Goal: Submit feedback/report problem

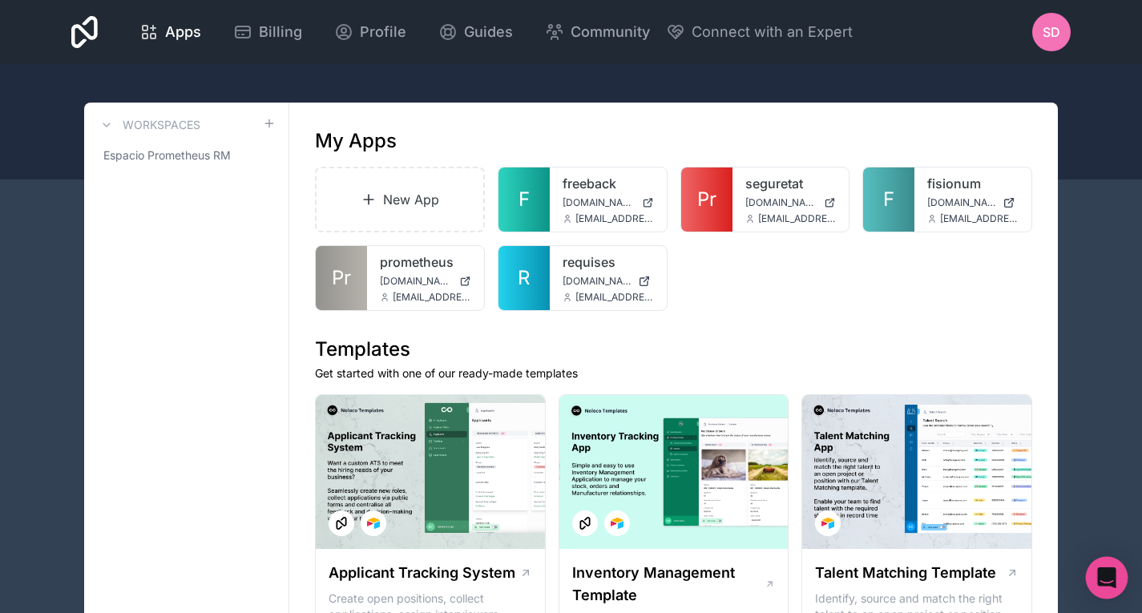
click at [1105, 590] on div "Open Intercom Messenger" at bounding box center [1107, 578] width 42 height 42
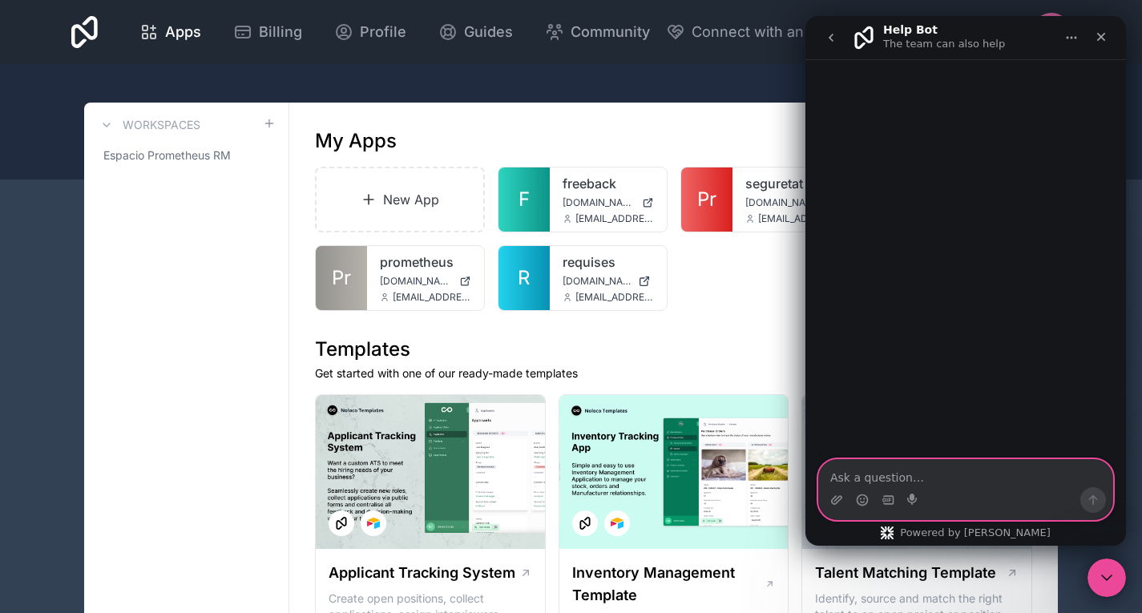
paste textarea "Good morning, Something might be going on with noloco. Several teams are compla…"
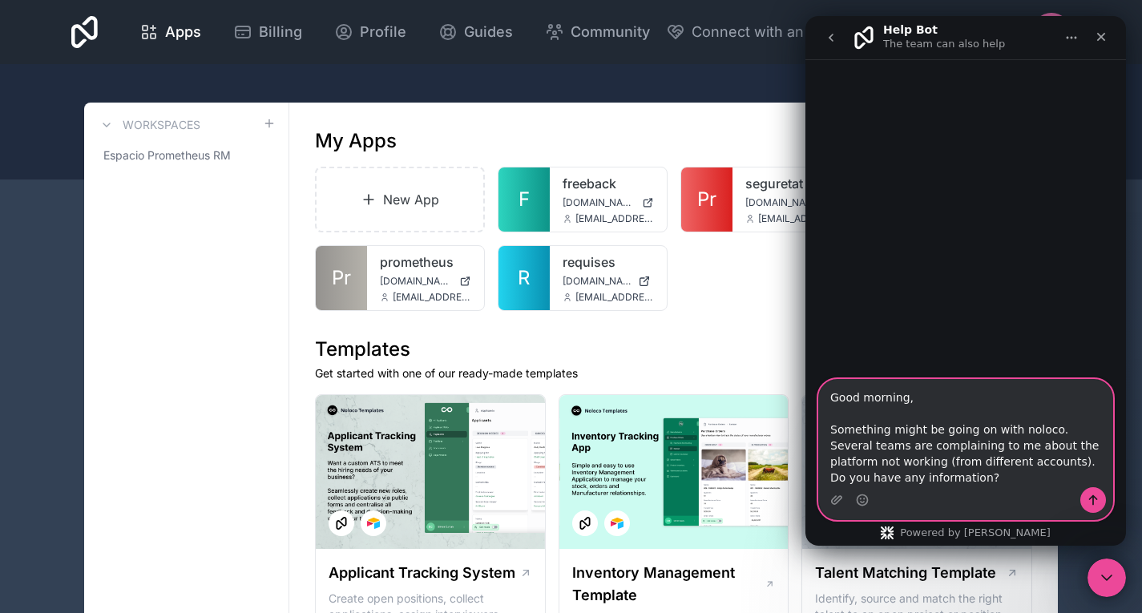
type textarea "Good morning, Something might be going on with noloco. Several teams are compla…"
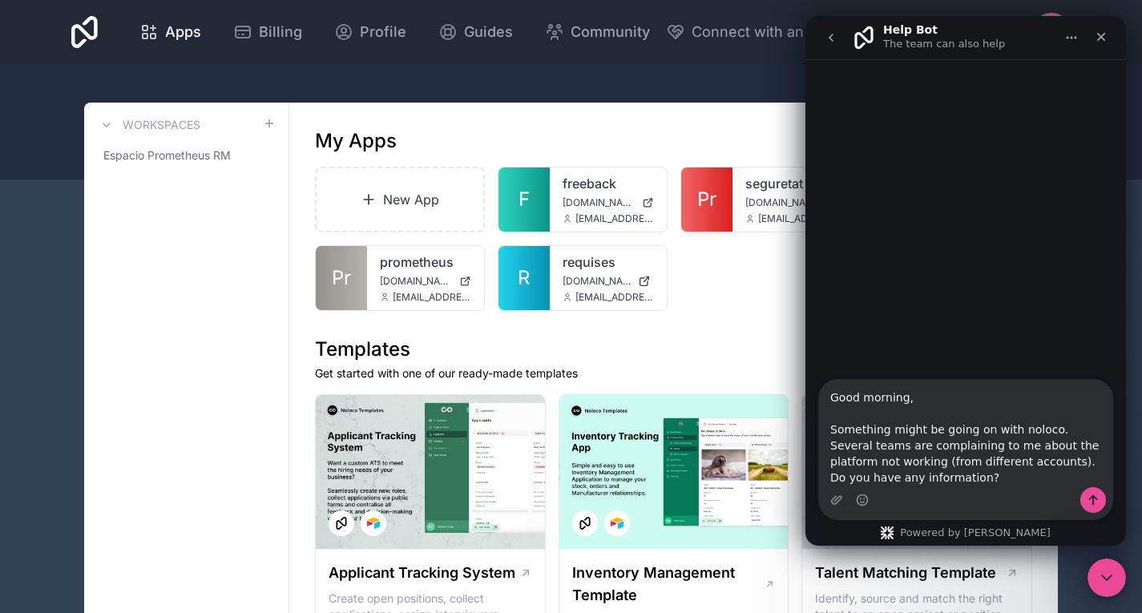
drag, startPoint x: 1078, startPoint y: 491, endPoint x: 1088, endPoint y: 500, distance: 13.6
click at [1088, 500] on div "Intercom messenger" at bounding box center [965, 500] width 293 height 26
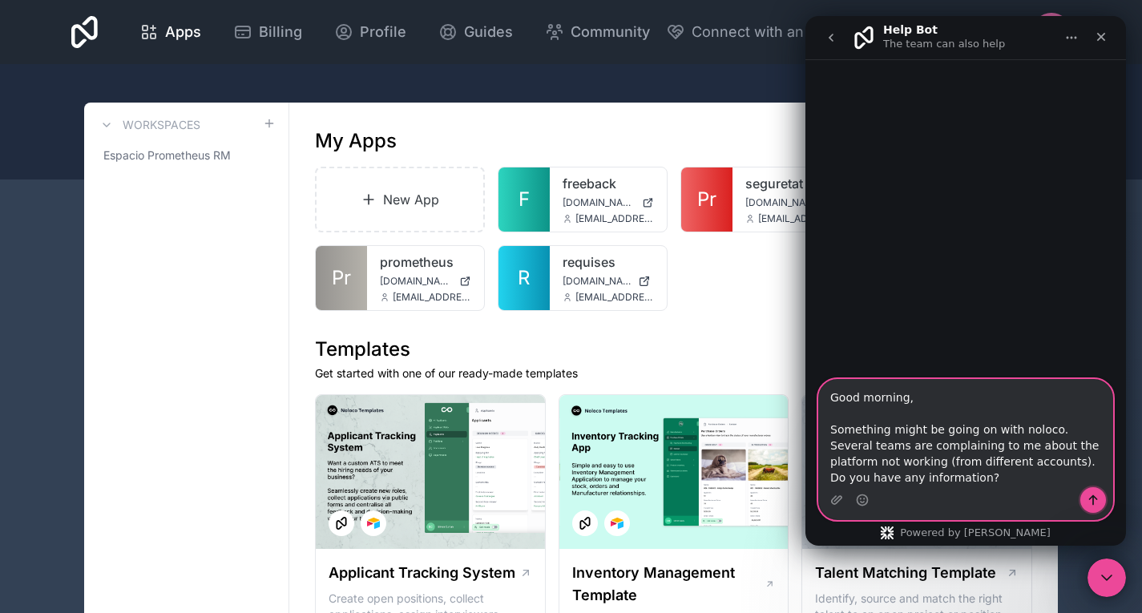
click at [1088, 500] on icon "Send a message…" at bounding box center [1093, 500] width 13 height 13
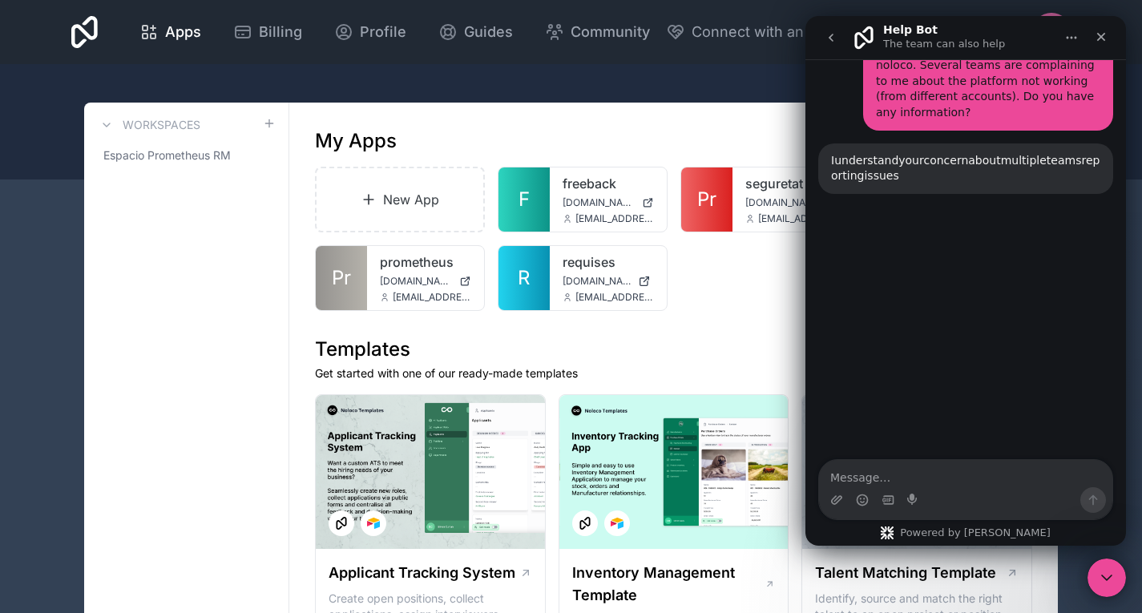
scroll to position [174, 0]
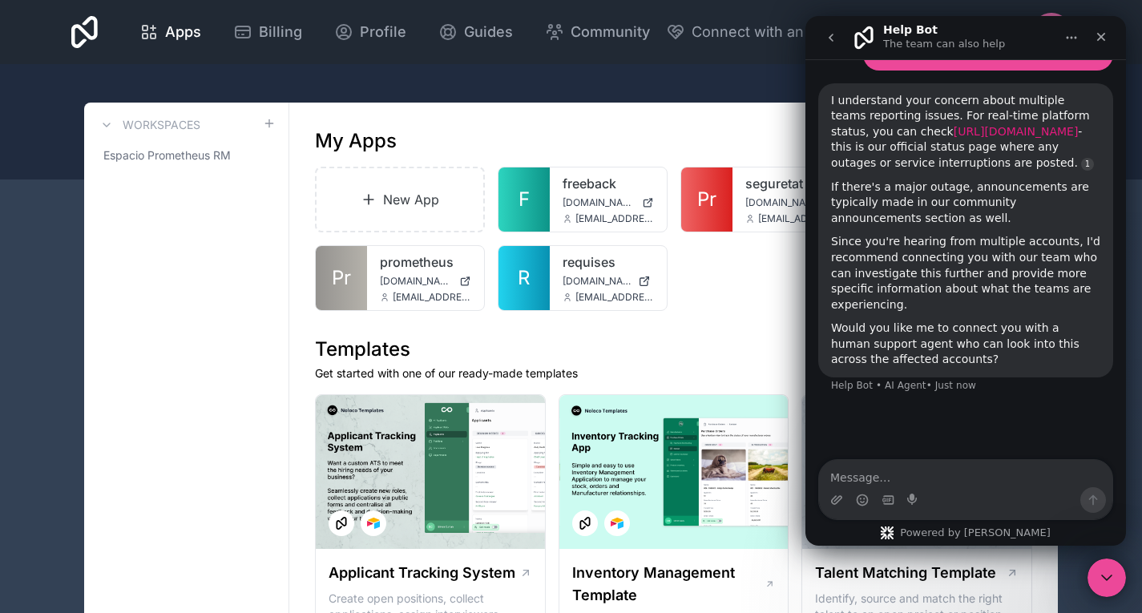
click at [981, 125] on link "[URL][DOMAIN_NAME]" at bounding box center [1016, 131] width 125 height 13
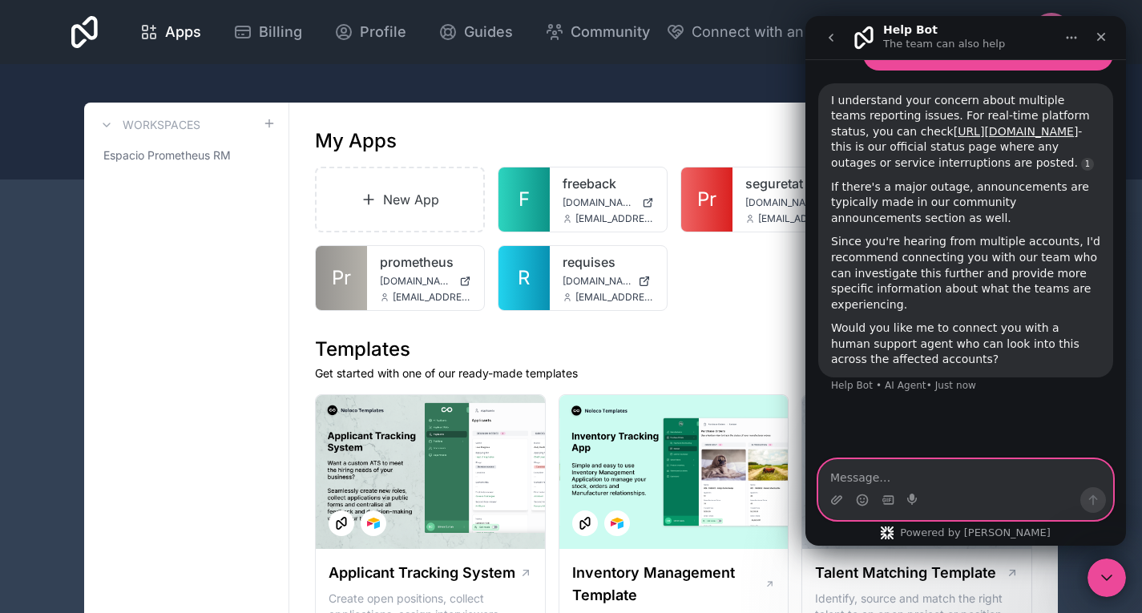
click at [942, 471] on textarea "Message…" at bounding box center [965, 473] width 293 height 27
type textarea "support"
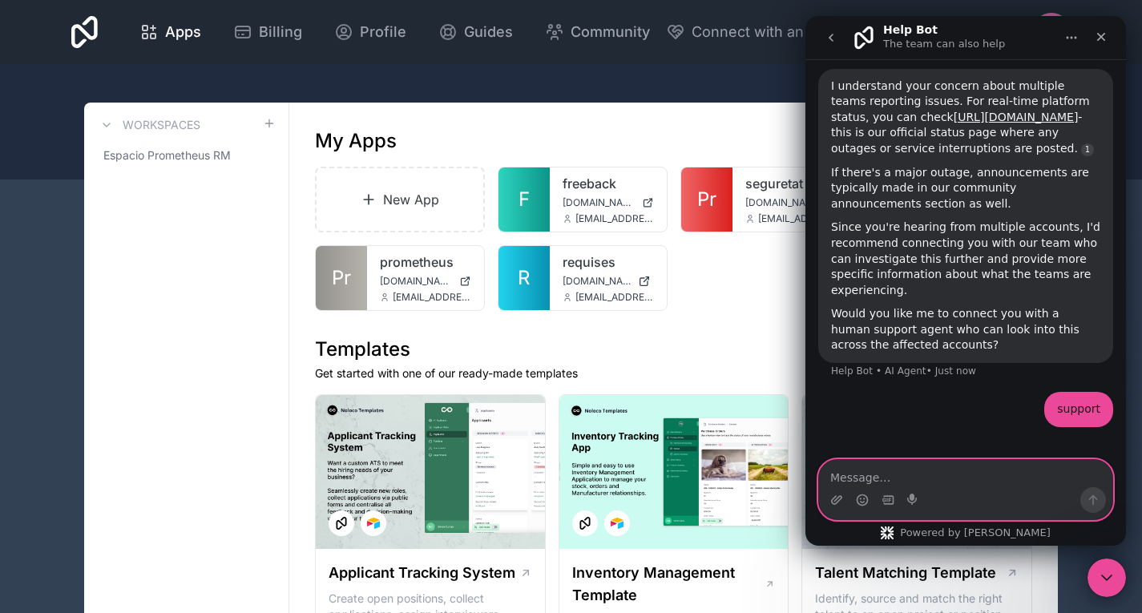
scroll to position [196, 0]
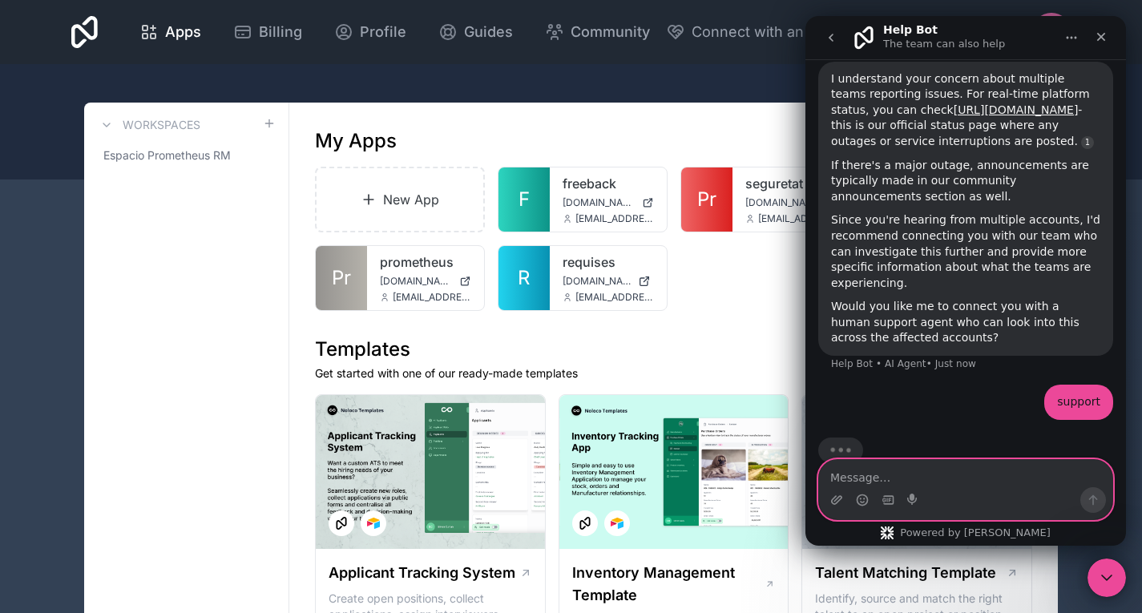
click at [942, 471] on textarea "Message…" at bounding box center [965, 473] width 293 height 27
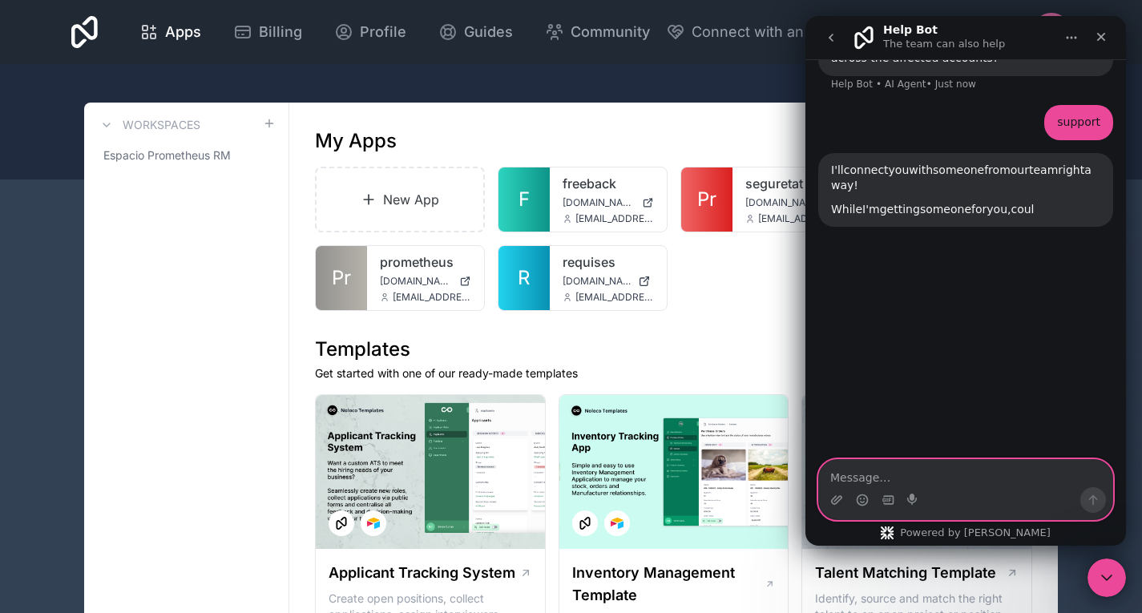
scroll to position [480, 0]
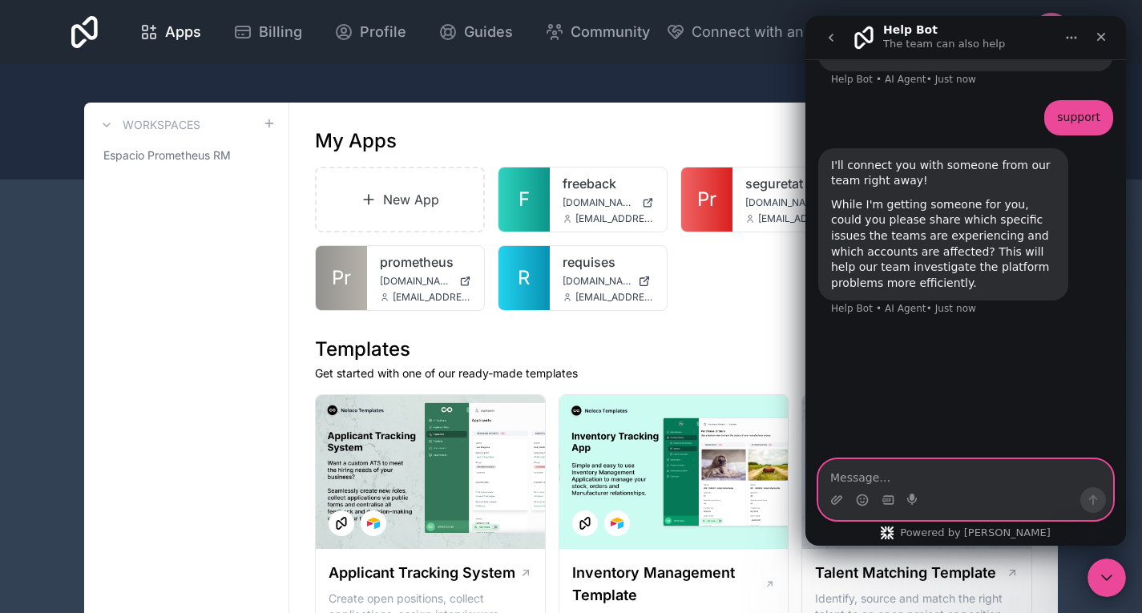
click at [911, 467] on textarea "Message…" at bounding box center [965, 473] width 293 height 27
paste textarea "Good morning, Something might be going on with noloco. Several teams are compla…"
type textarea "Good morning, Something might be going on with noloco. Several teams are compla…"
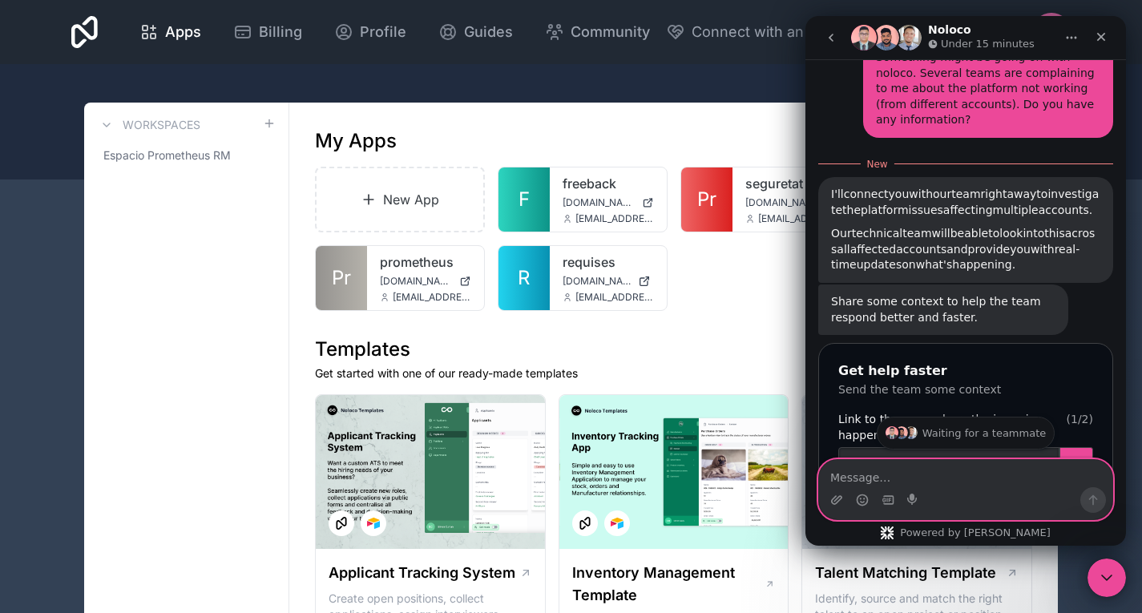
scroll to position [844, 0]
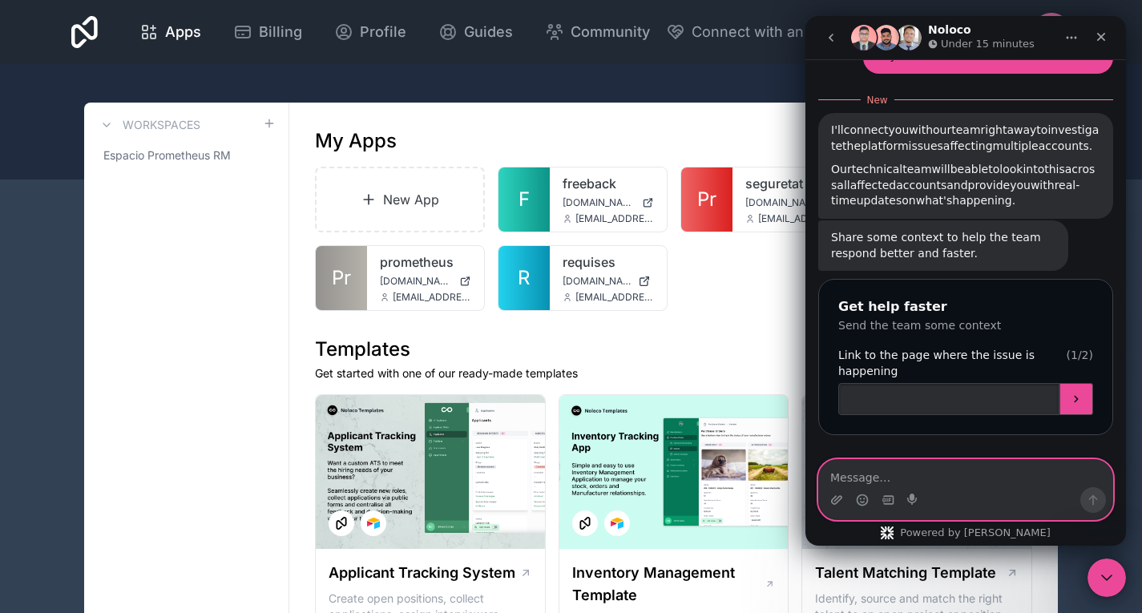
click at [927, 487] on textarea "Message…" at bounding box center [965, 473] width 293 height 27
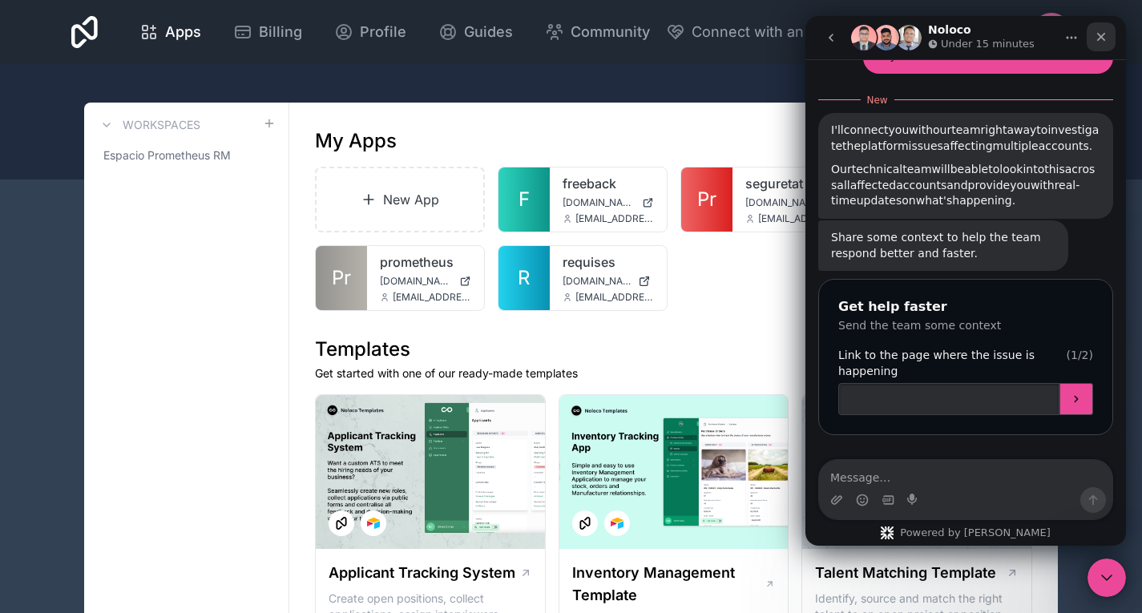
click at [1105, 32] on icon "Close" at bounding box center [1101, 36] width 13 height 13
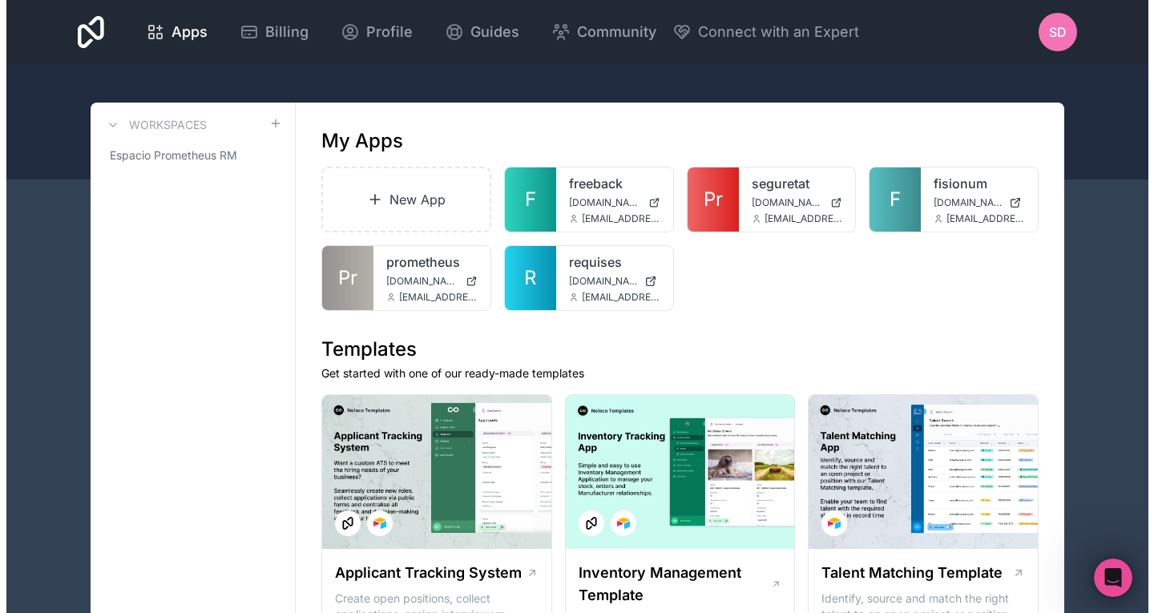
scroll to position [802, 0]
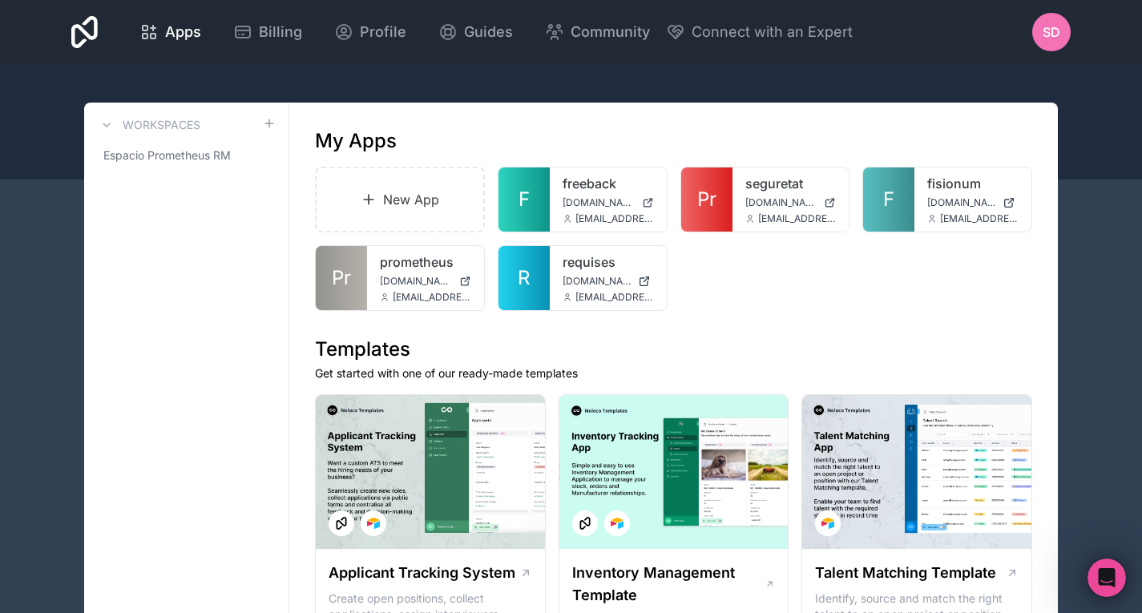
click at [1045, 27] on span "SD" at bounding box center [1052, 31] width 18 height 19
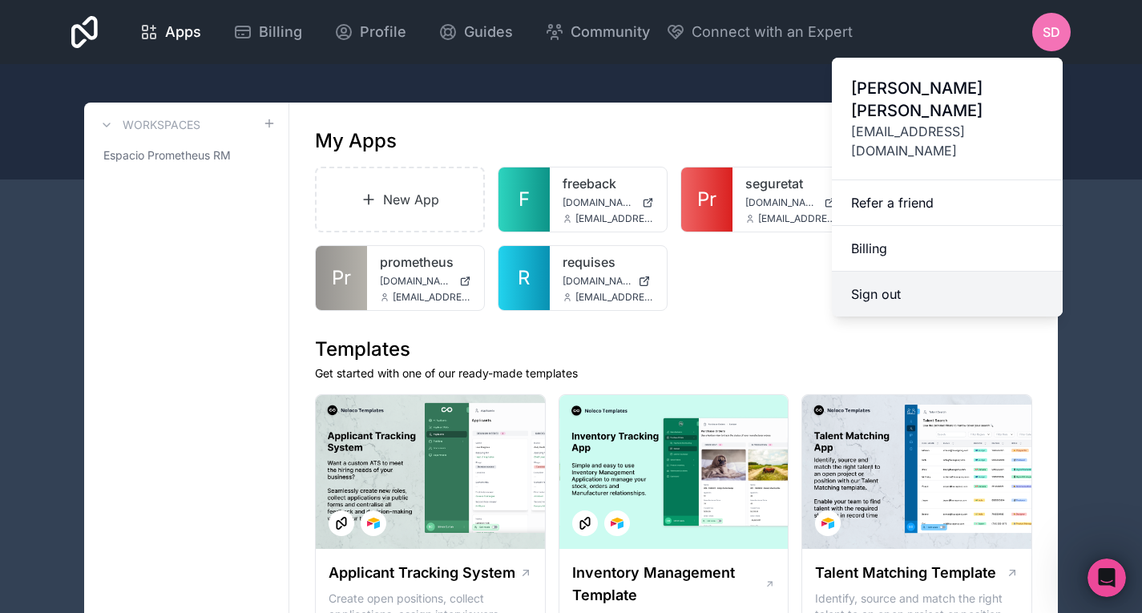
click at [948, 272] on button "Sign out" at bounding box center [947, 294] width 231 height 45
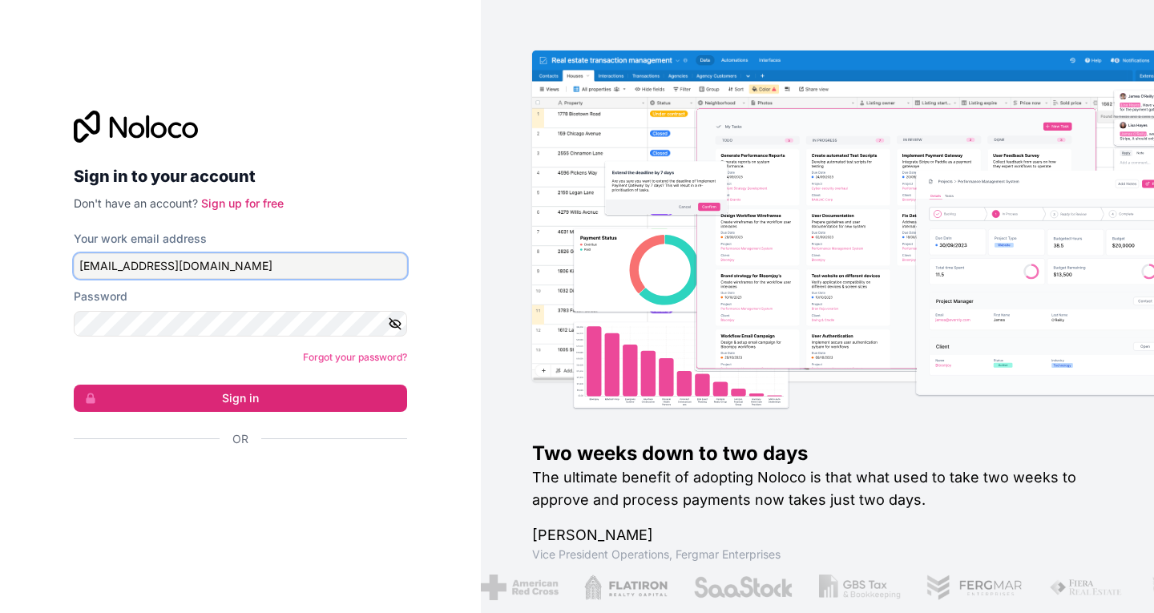
drag, startPoint x: 272, startPoint y: 264, endPoint x: 200, endPoint y: 251, distance: 72.5
click at [200, 251] on div "Your work email address [EMAIL_ADDRESS][DOMAIN_NAME]" at bounding box center [240, 255] width 333 height 48
type input "[EMAIL_ADDRESS][DOMAIN_NAME]"
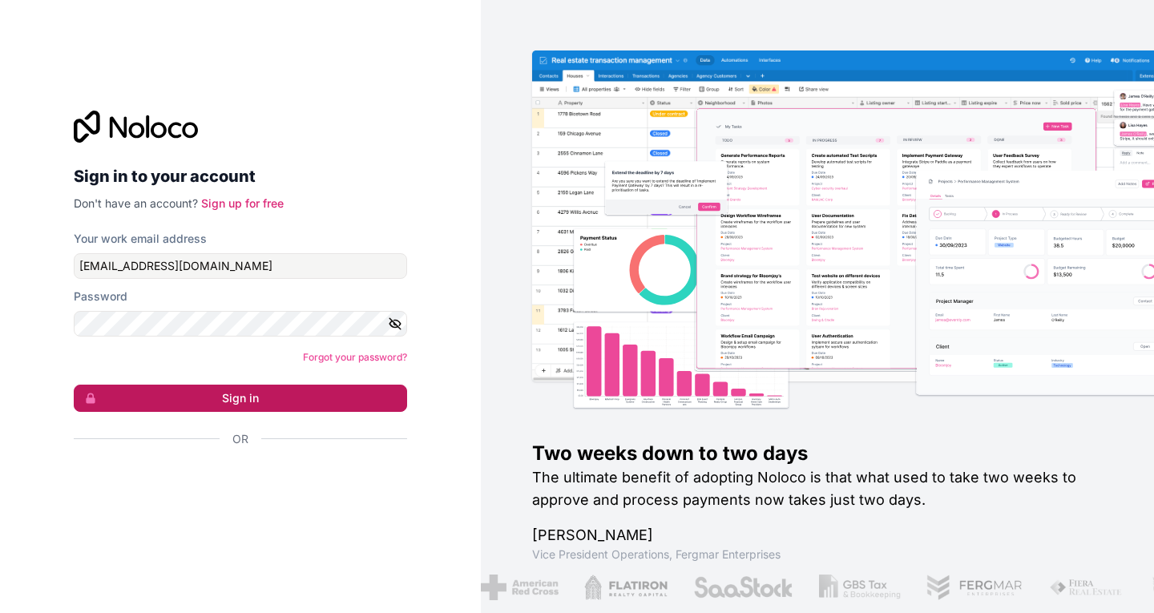
click at [289, 401] on button "Sign in" at bounding box center [240, 398] width 333 height 27
